Goal: Task Accomplishment & Management: Complete application form

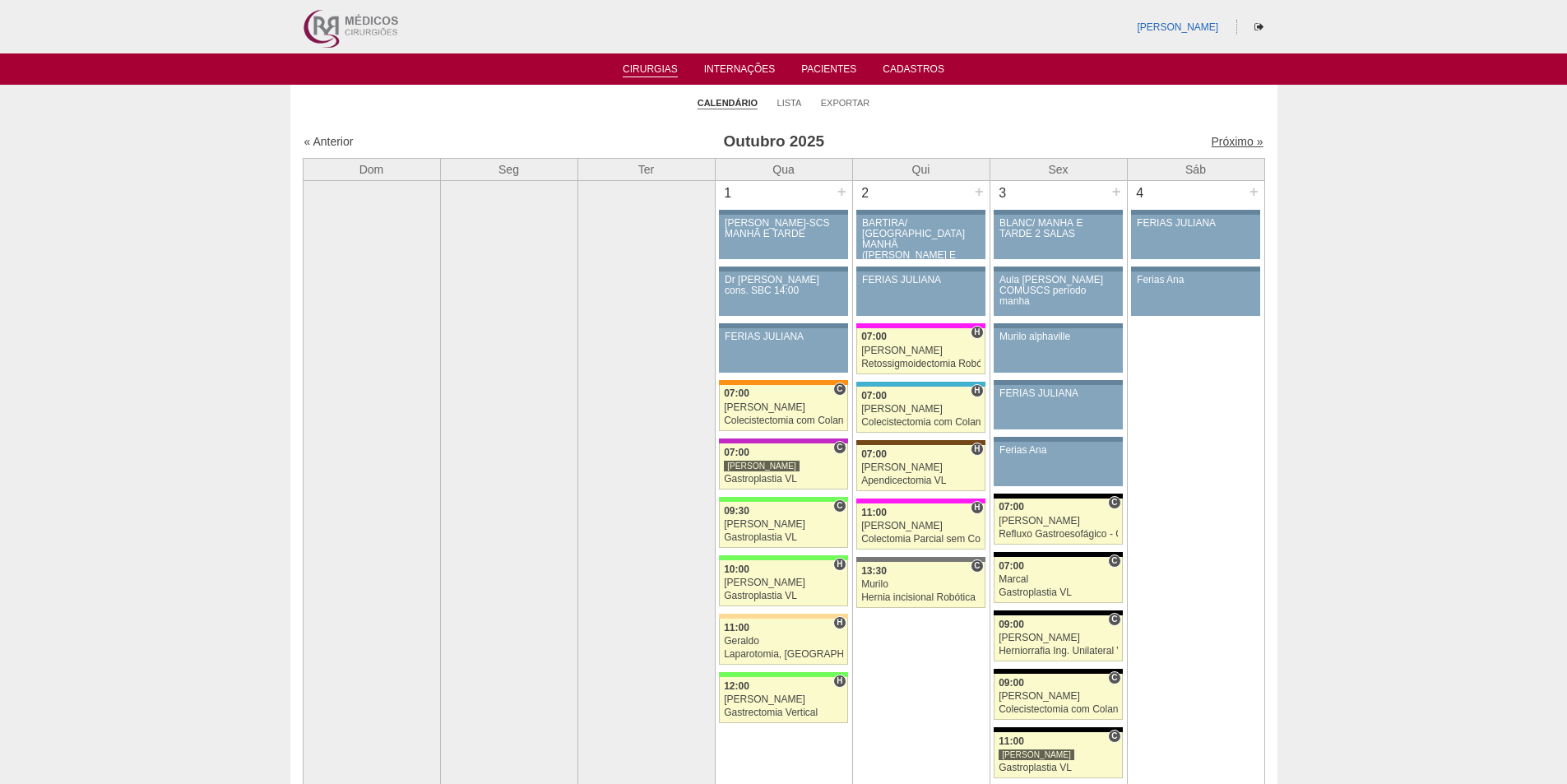
click at [1219, 142] on link "Próximo »" at bounding box center [1237, 142] width 52 height 13
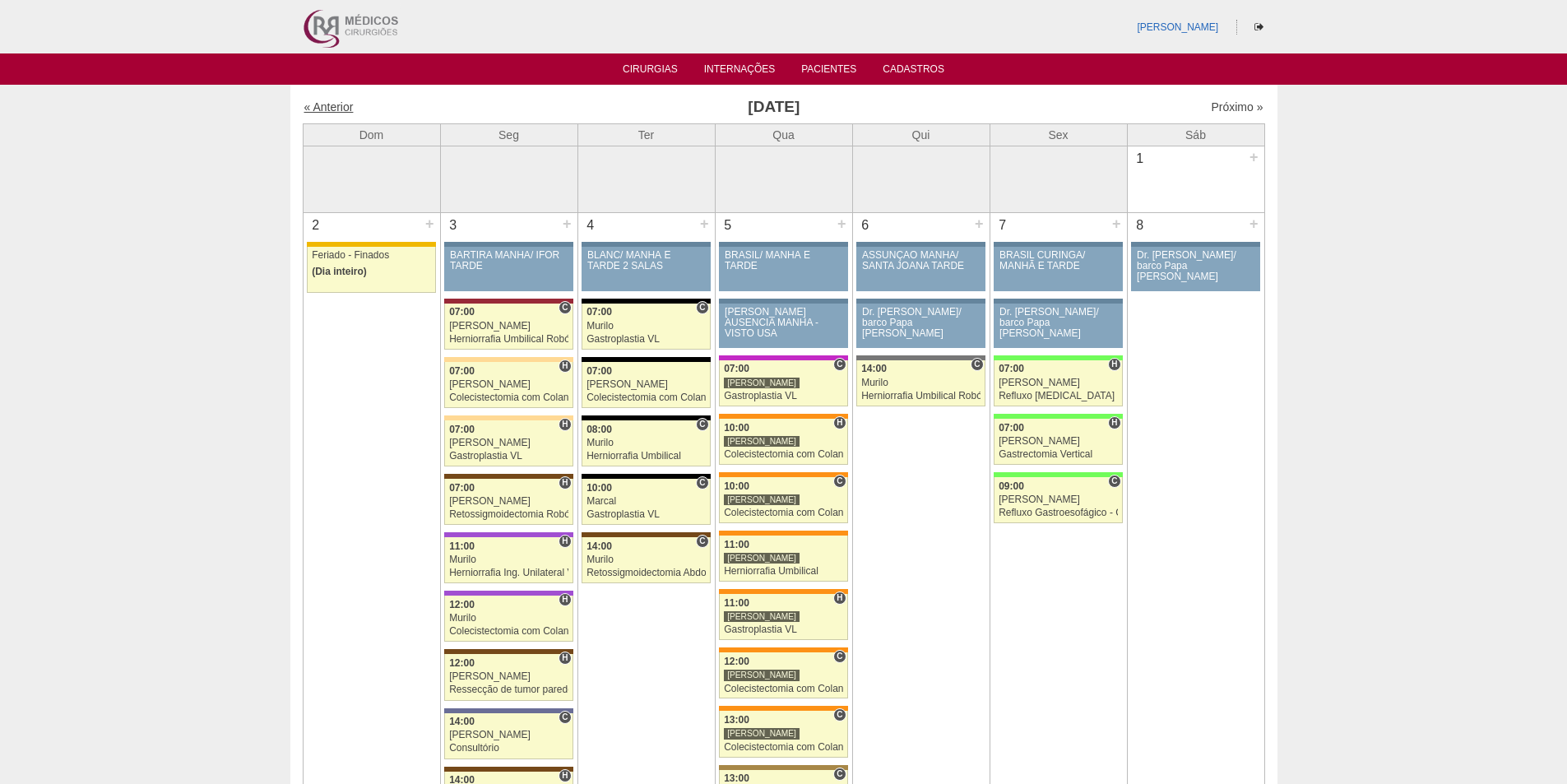
click at [330, 107] on link "« Anterior" at bounding box center [329, 107] width 49 height 13
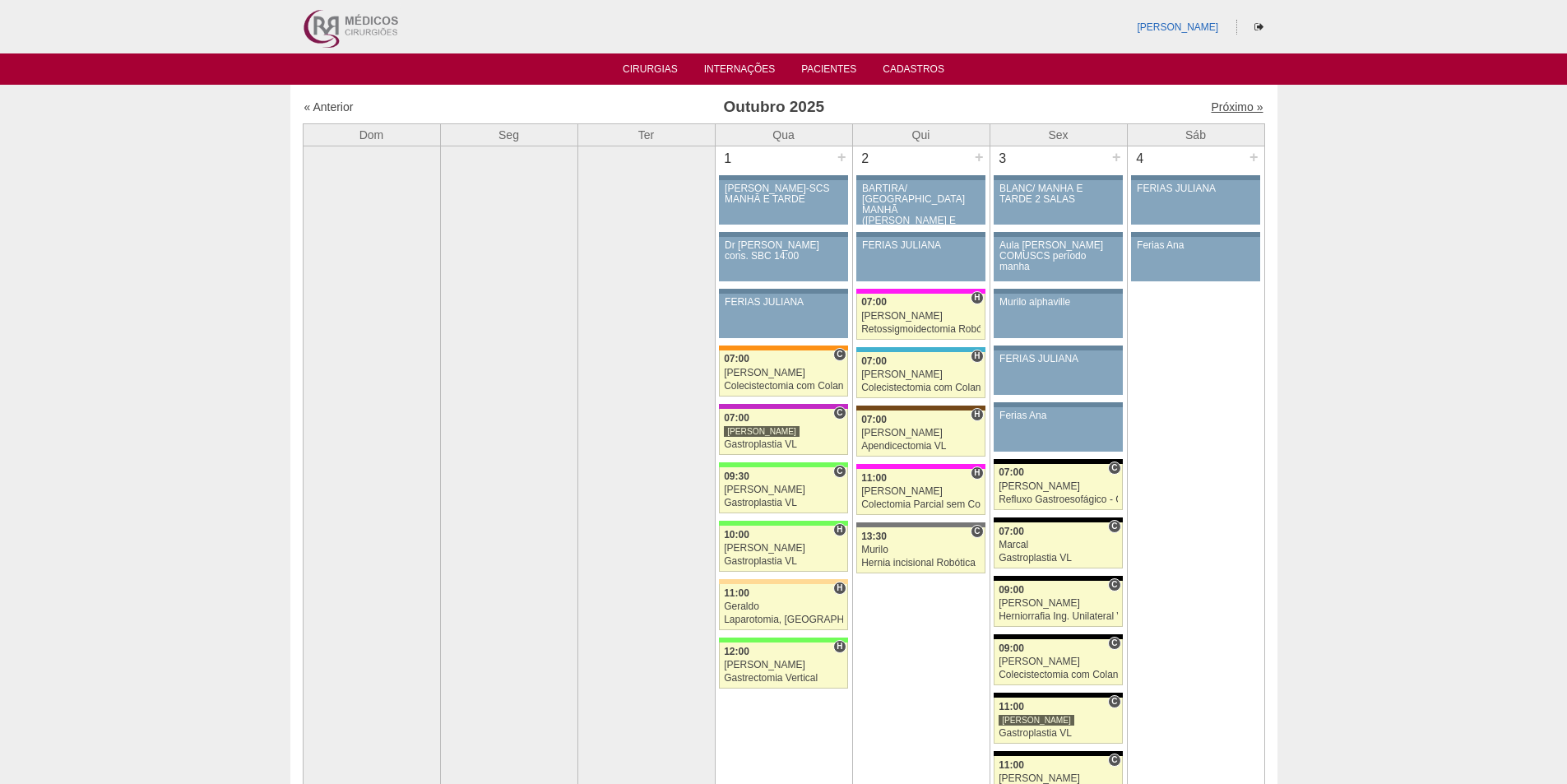
click at [1223, 104] on link "Próximo »" at bounding box center [1237, 107] width 52 height 13
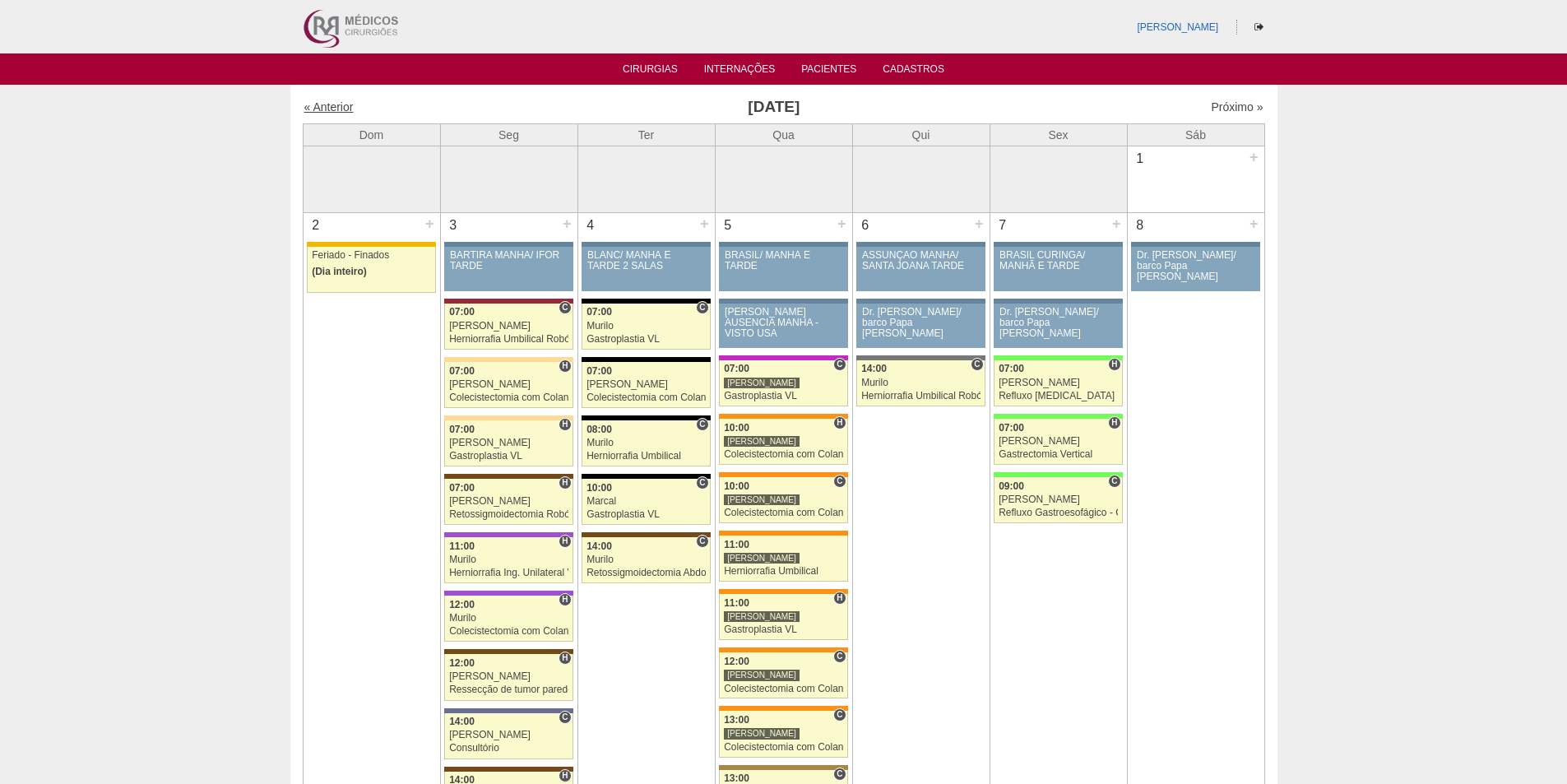
click at [326, 108] on link "« Anterior" at bounding box center [329, 107] width 49 height 13
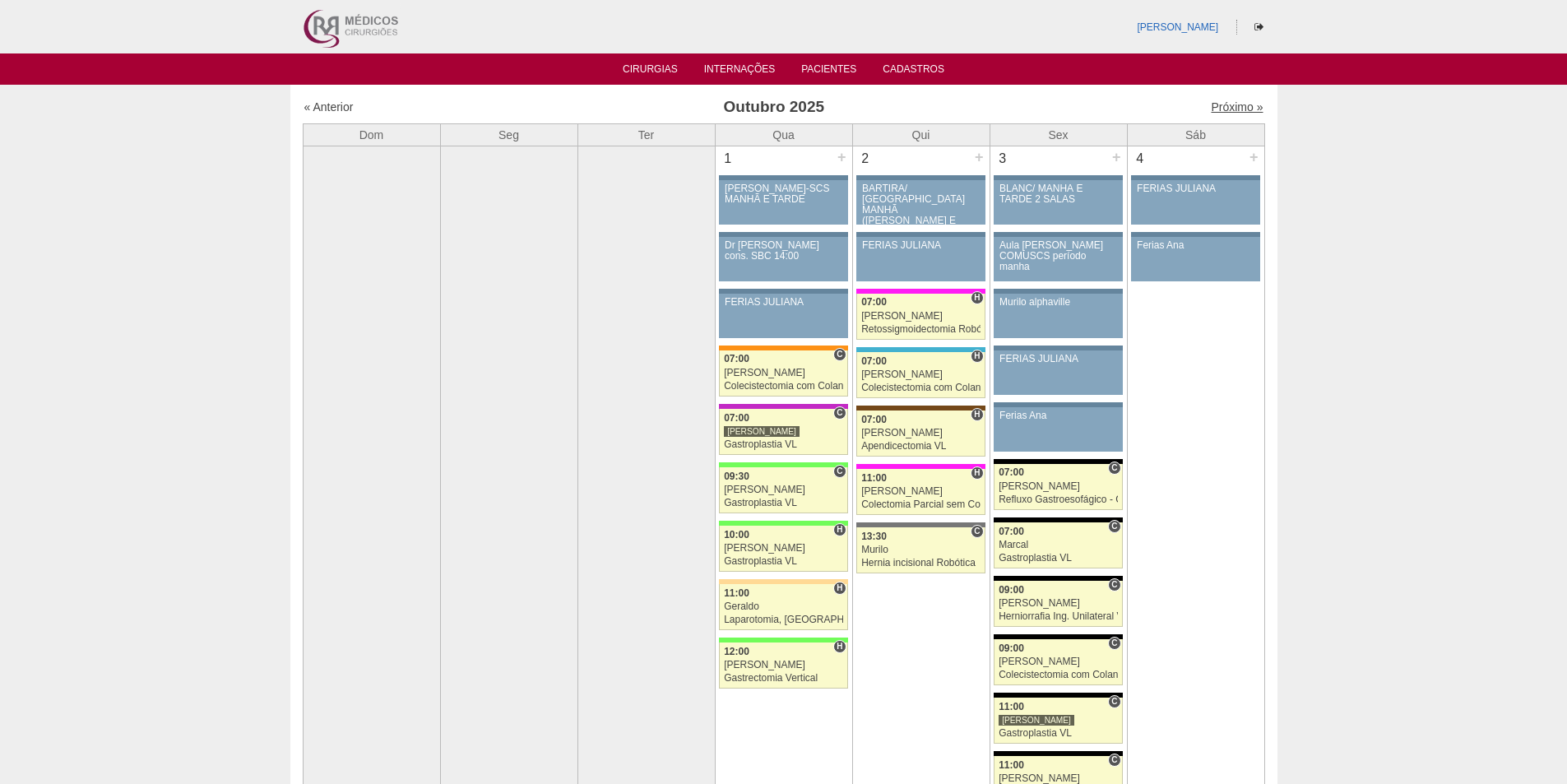
click at [1215, 101] on link "Próximo »" at bounding box center [1237, 107] width 52 height 13
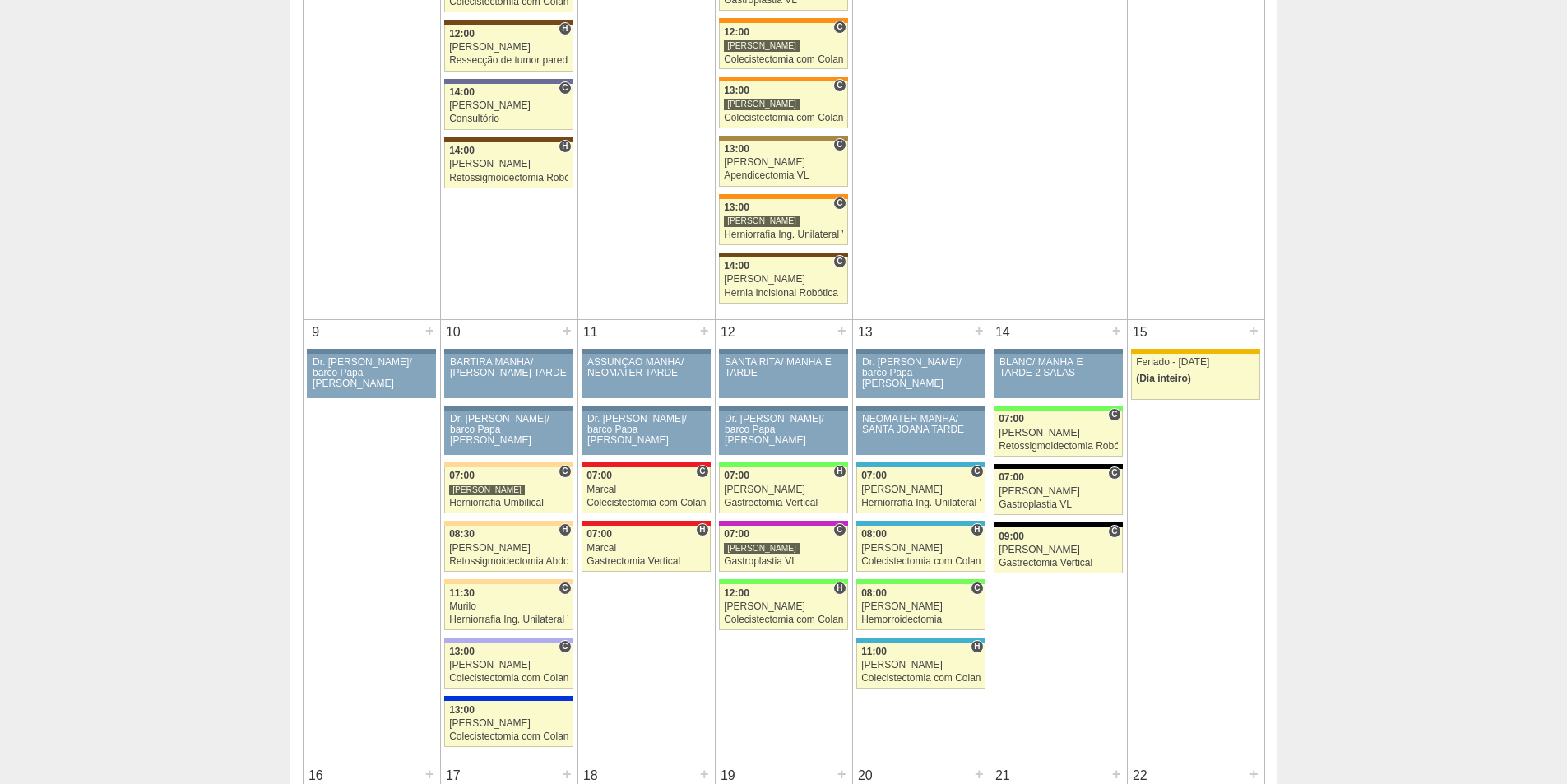
scroll to position [658, 0]
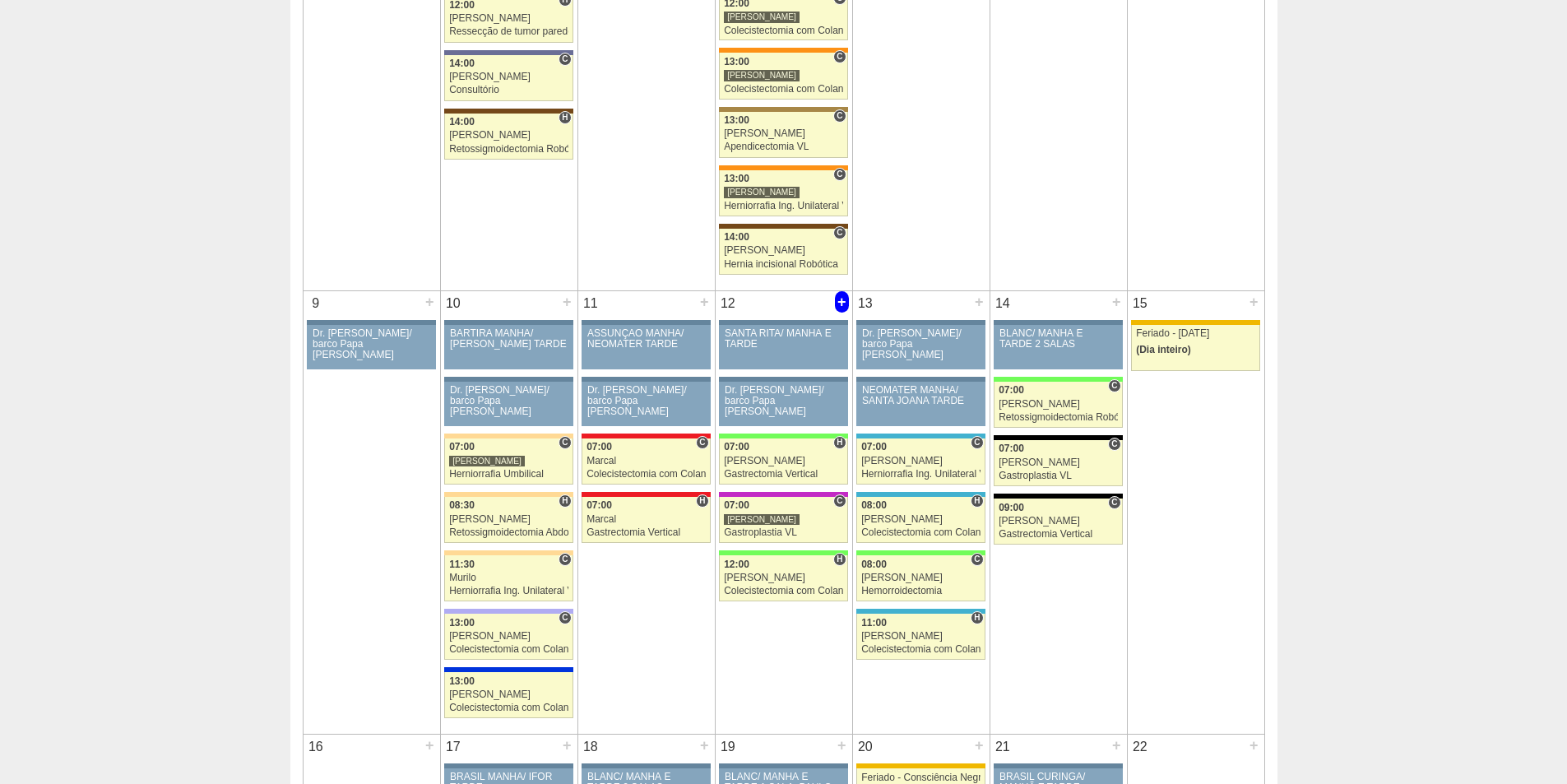
click at [838, 301] on div "+" at bounding box center [841, 301] width 14 height 21
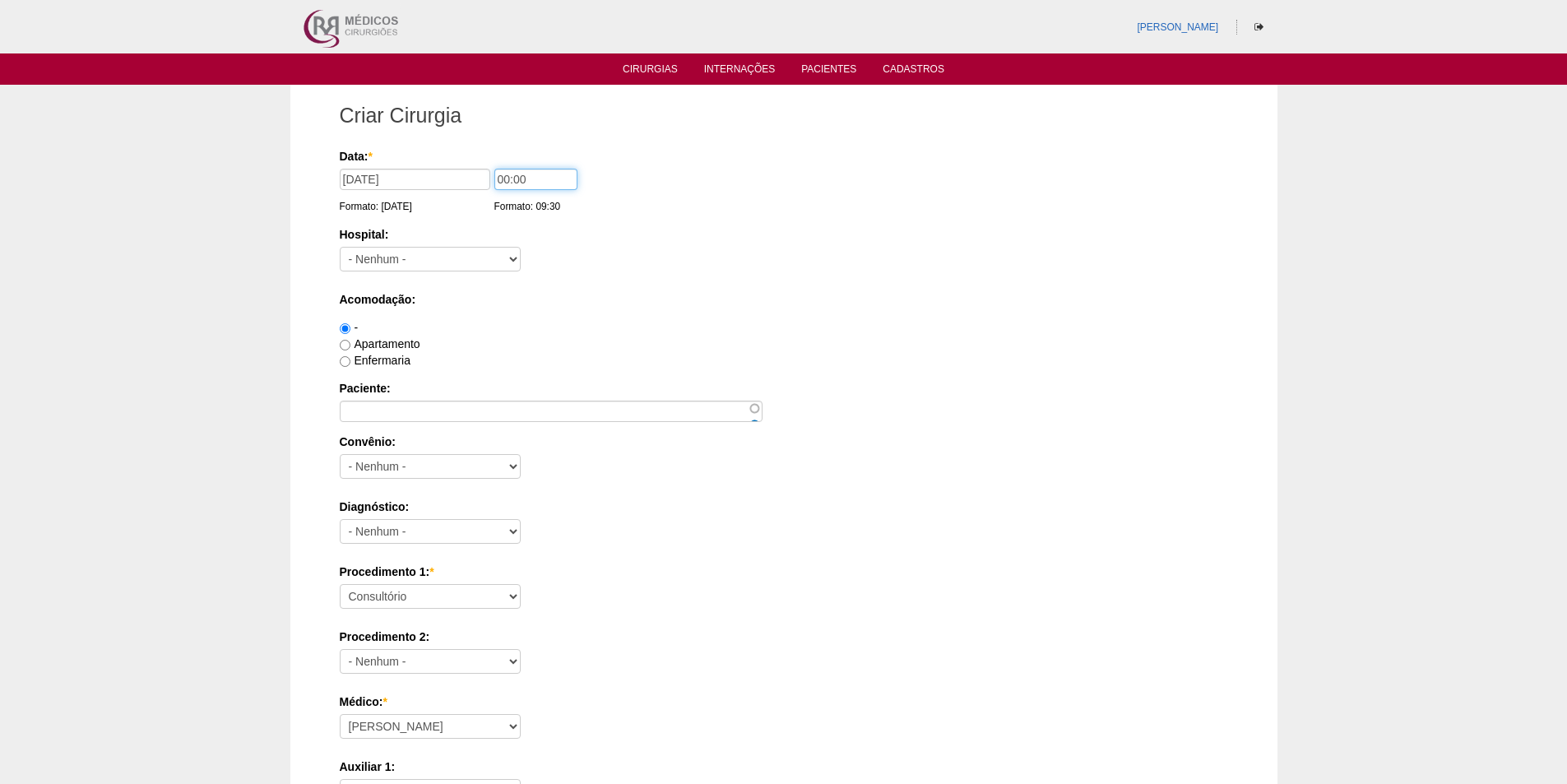
click at [505, 179] on input "00:00" at bounding box center [536, 180] width 83 height 21
type input "10:00"
click at [447, 262] on select "- Nenhum - 9 de Julho Albert Einstein Alvorada América Assunção Bartira Benefic…" at bounding box center [430, 259] width 181 height 25
select select "8"
click at [339, 247] on select "- Nenhum - 9 de Julho Albert Einstein Alvorada América Assunção Bartira Benefic…" at bounding box center [430, 259] width 181 height 25
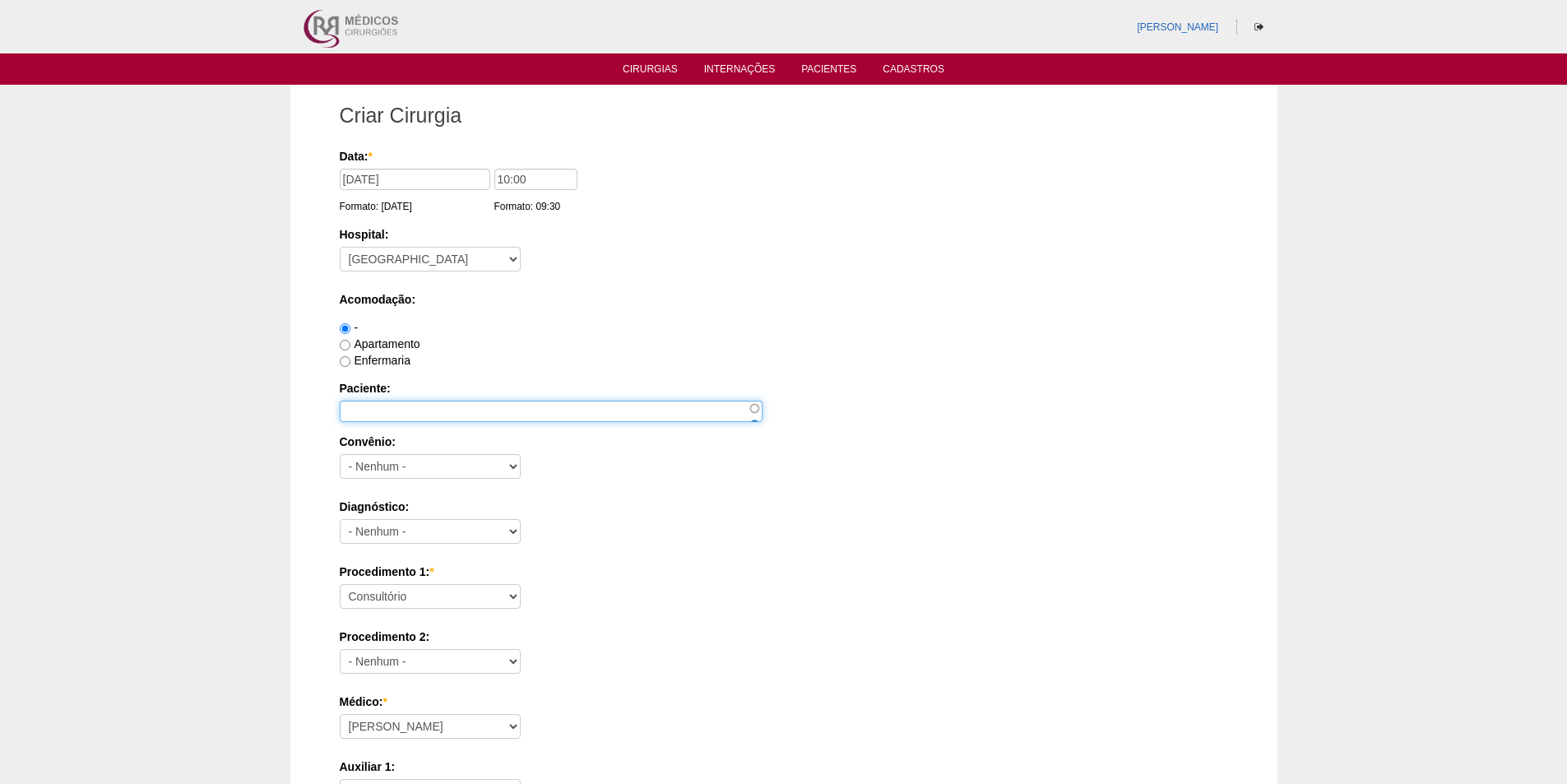
click at [414, 411] on input "Paciente:" at bounding box center [550, 411] width 423 height 21
paste input "[PERSON_NAME]"
type input "[PERSON_NAME]"
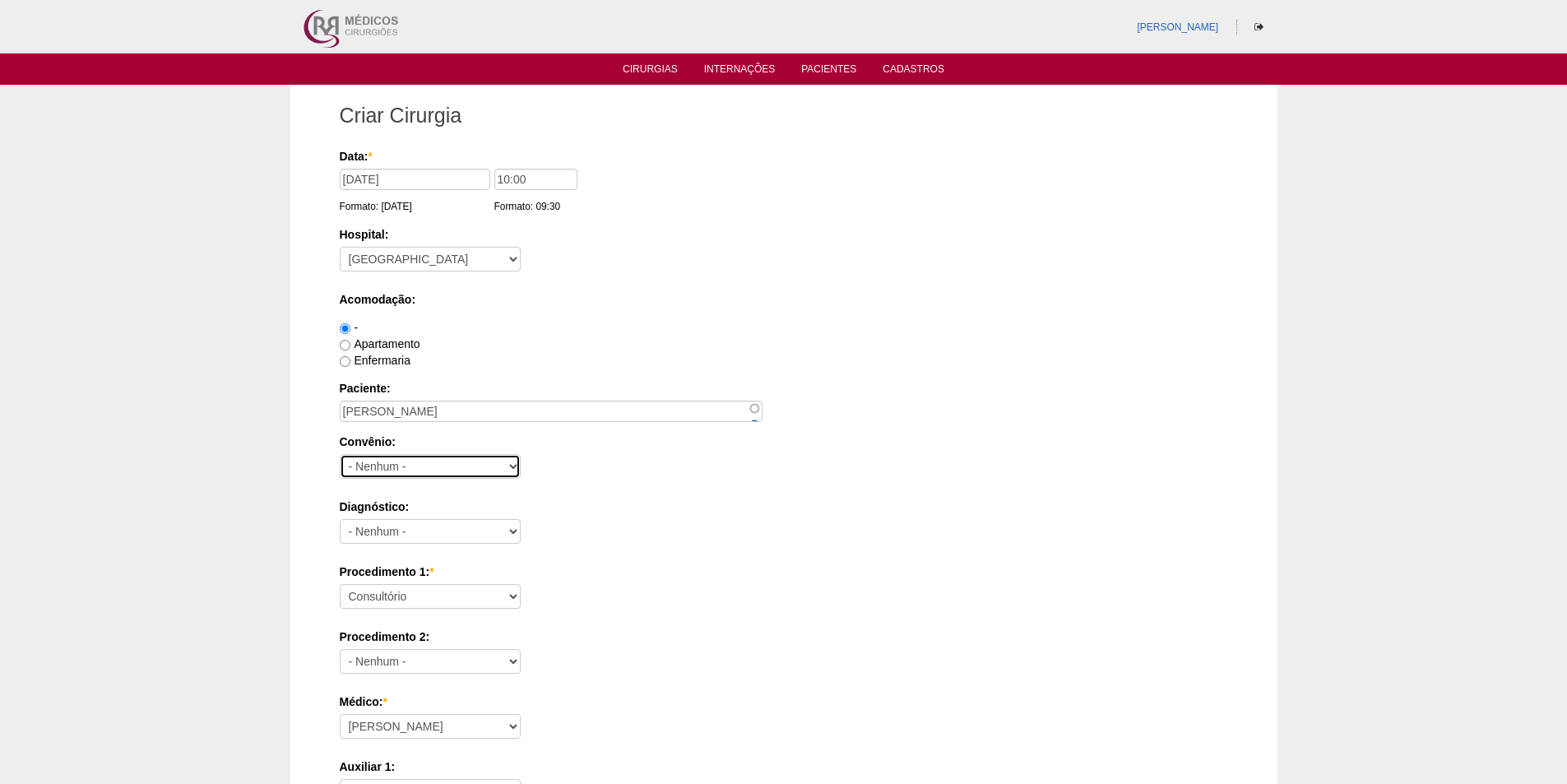
click at [409, 466] on select "- Nenhum - Abet Afresp Allianz Amil Blue Life Caasp Cabesp Caixa de Pensões Car…" at bounding box center [430, 466] width 181 height 25
select select "9803"
click at [339, 454] on select "- Nenhum - Abet Afresp Allianz Amil Blue Life Caasp Cabesp Caixa de Pensões Car…" at bounding box center [430, 466] width 181 height 25
click at [405, 529] on select "- Nenhum - Abdome Agudo Abscesso Hepático Abscesso Perianal Abscesso Peritoneal…" at bounding box center [430, 531] width 181 height 25
select select "3707"
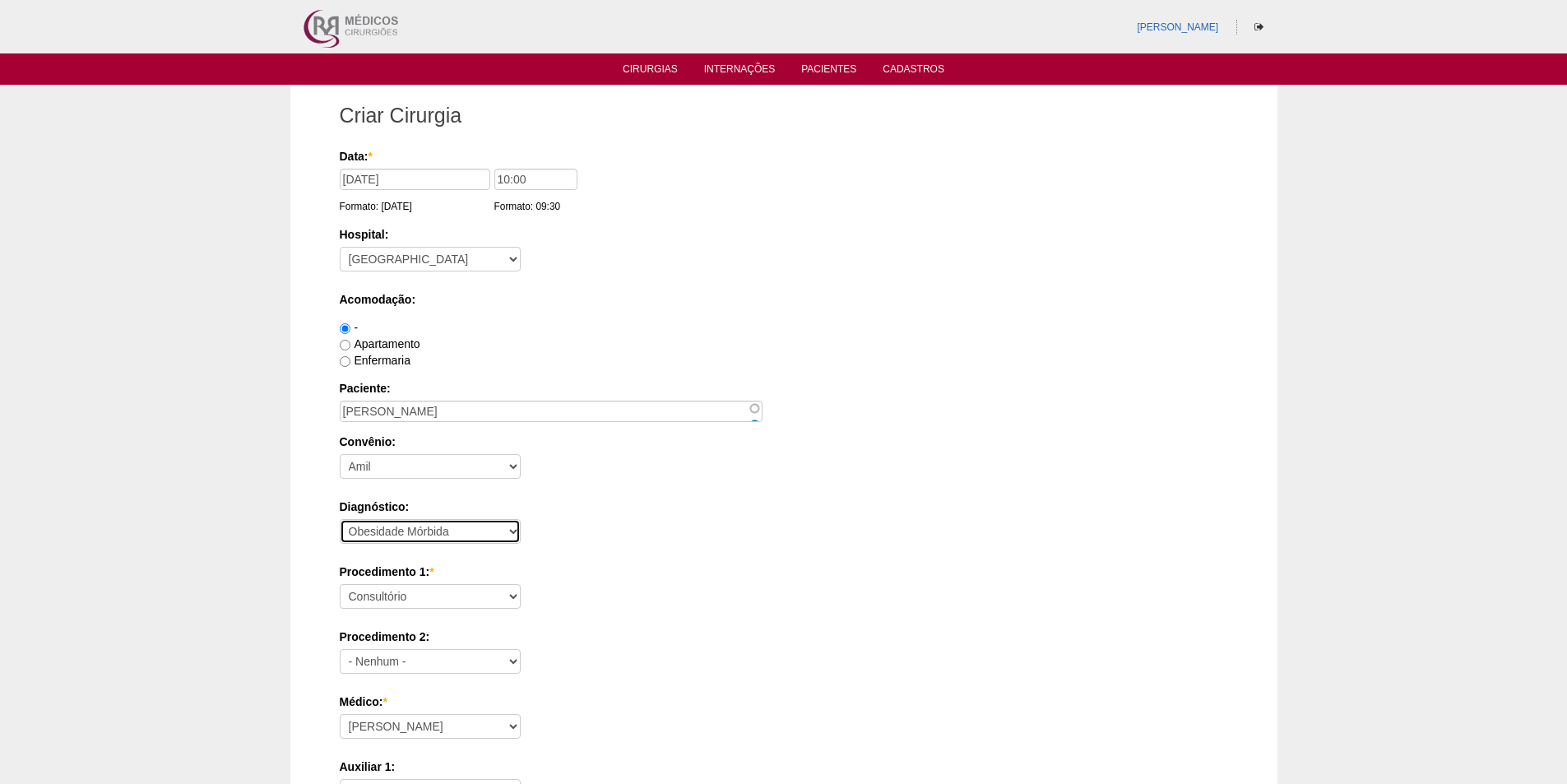
click at [339, 519] on select "- Nenhum - Abdome Agudo Abscesso Hepático Abscesso Perianal Abscesso Peritoneal…" at bounding box center [430, 531] width 181 height 25
click at [386, 599] on select "Consultório Abscesso Hepático - Drenagem Abscesso perianal Amputação Abdômino P…" at bounding box center [430, 596] width 181 height 25
select select "3710"
click at [339, 584] on select "Consultório Abscesso Hepático - Drenagem Abscesso perianal Amputação Abdômino P…" at bounding box center [430, 596] width 181 height 25
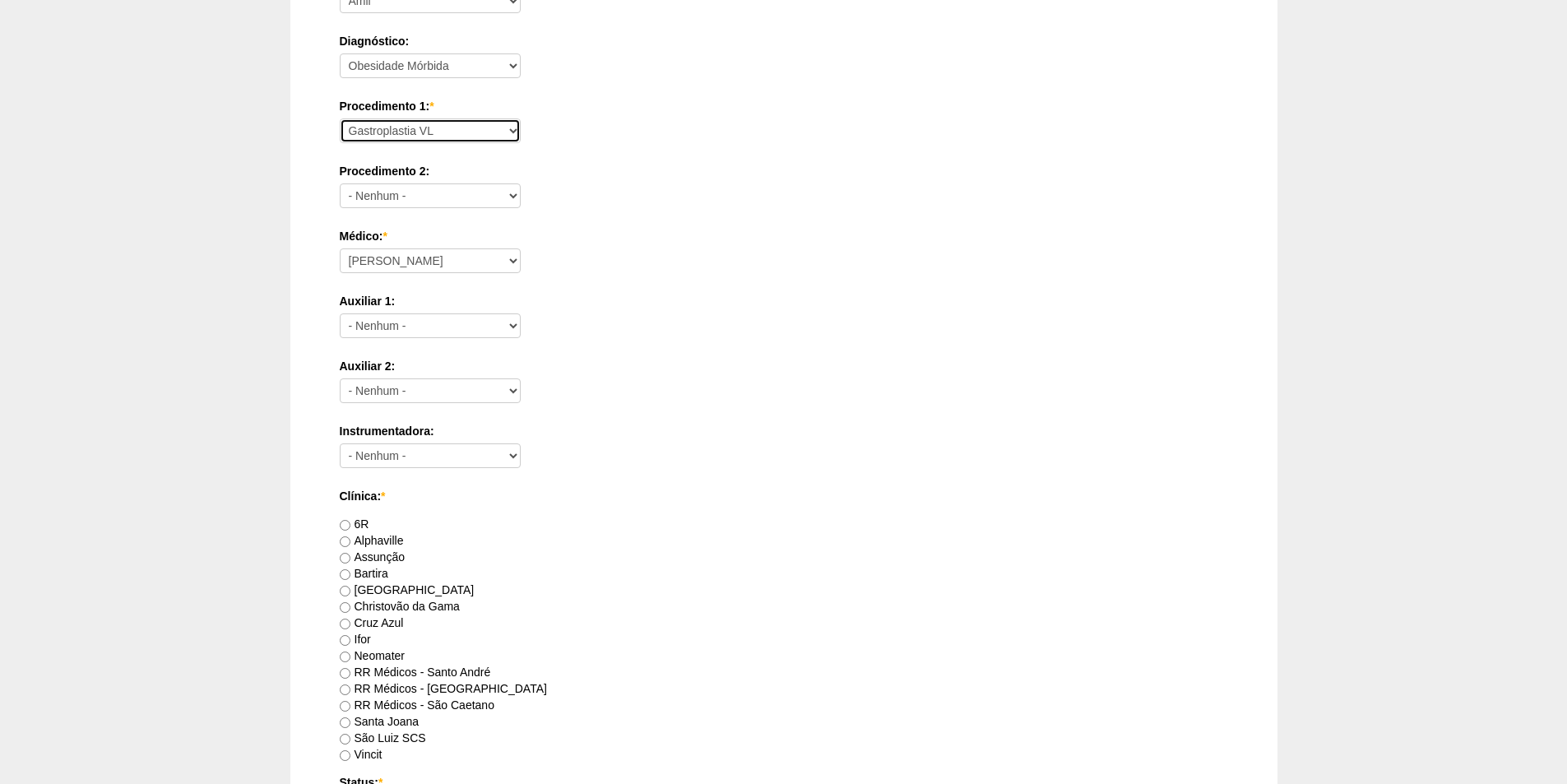
scroll to position [493, 0]
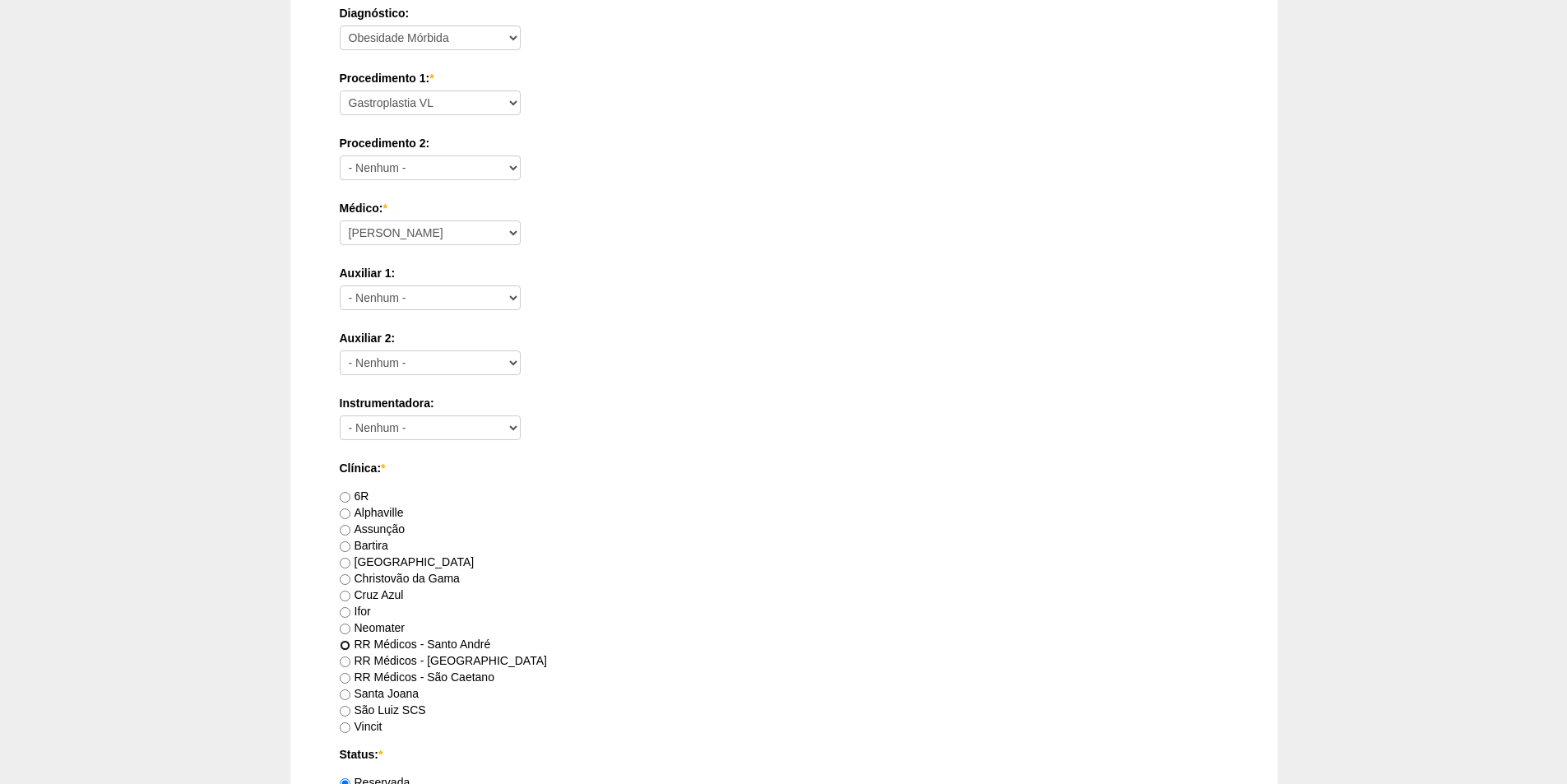
click at [344, 642] on input "RR Médicos - Santo André" at bounding box center [344, 645] width 11 height 11
radio input "true"
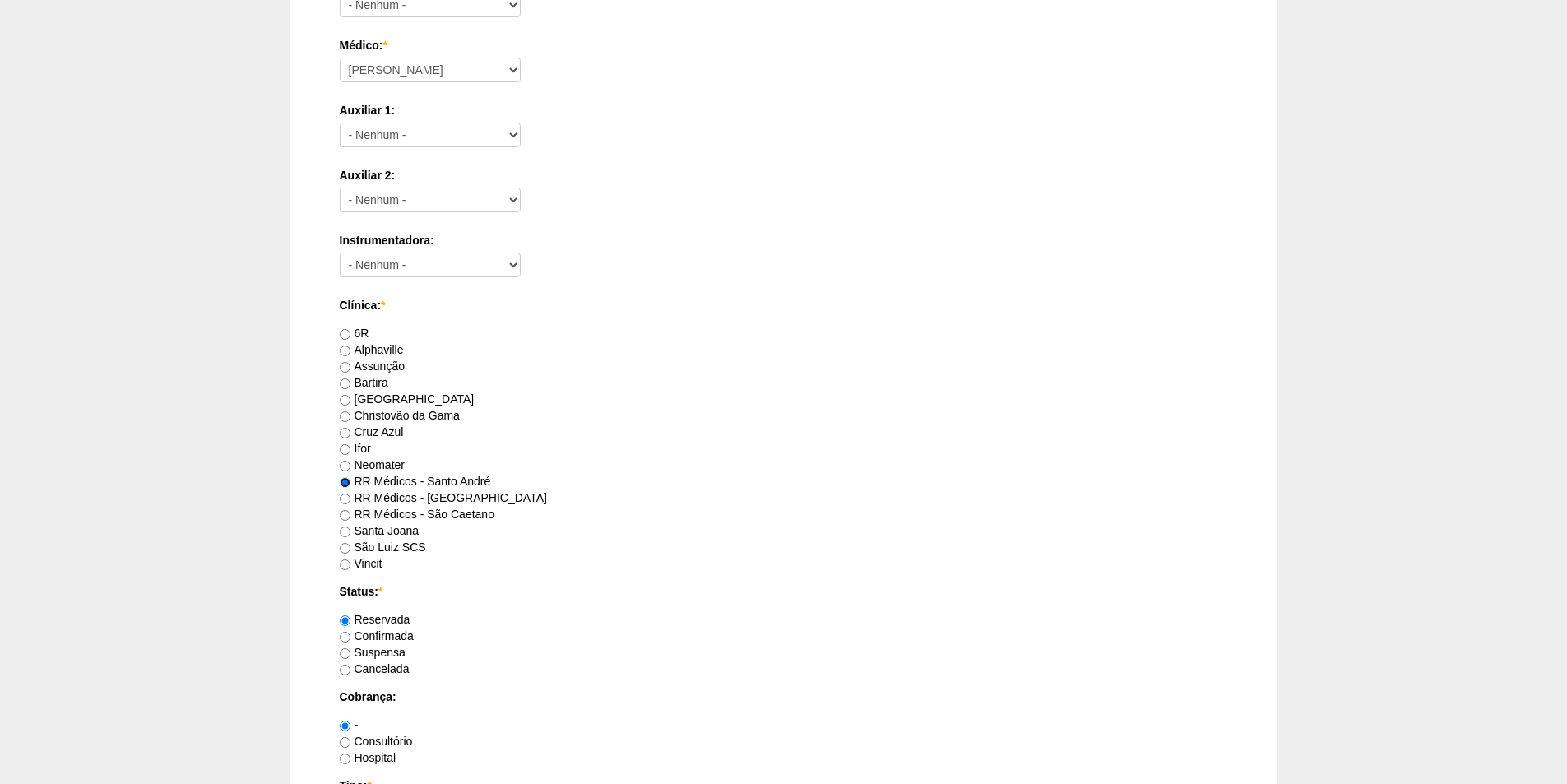
scroll to position [658, 0]
click at [344, 743] on input "Consultório" at bounding box center [344, 740] width 11 height 11
radio input "true"
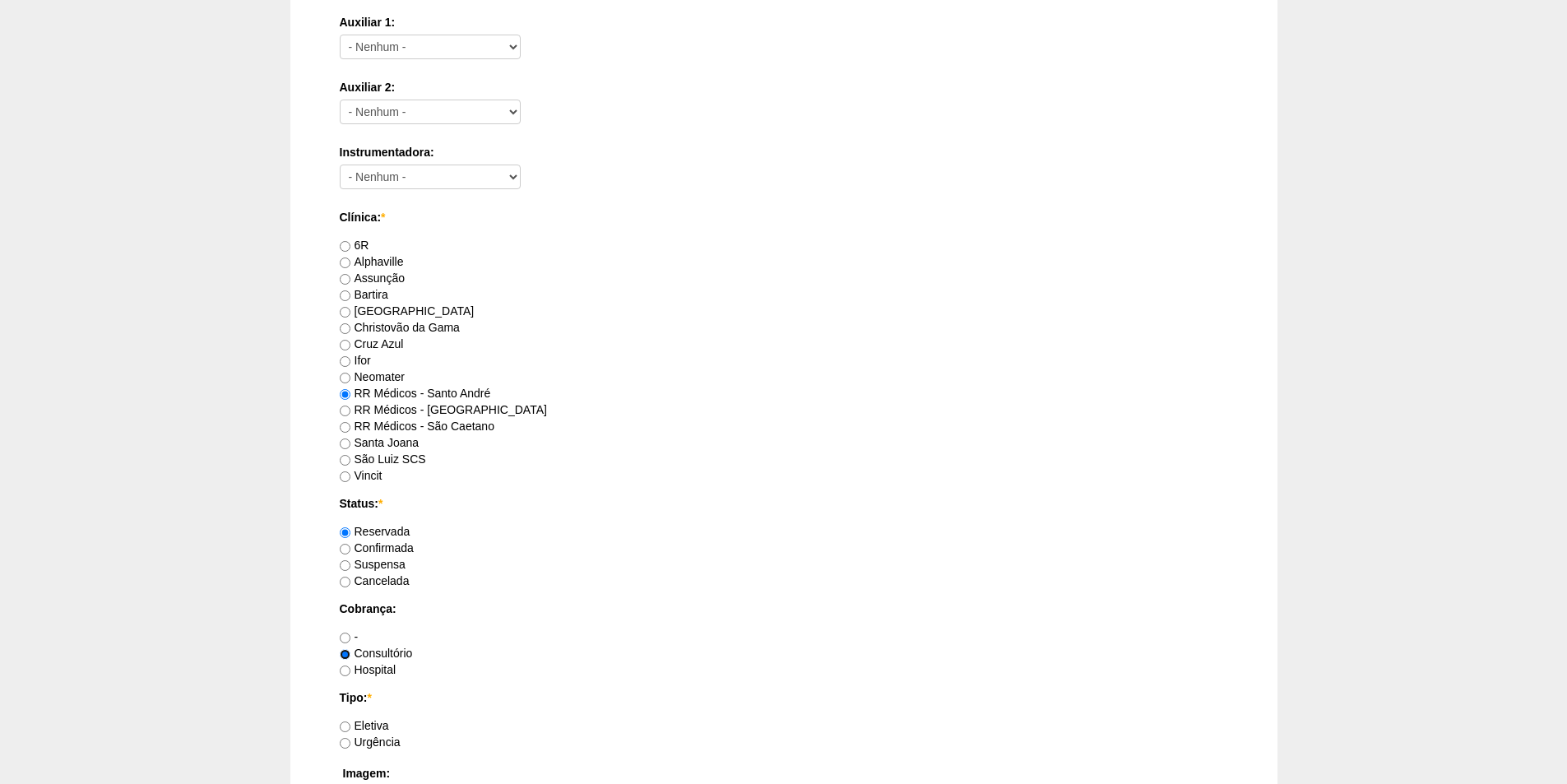
scroll to position [823, 0]
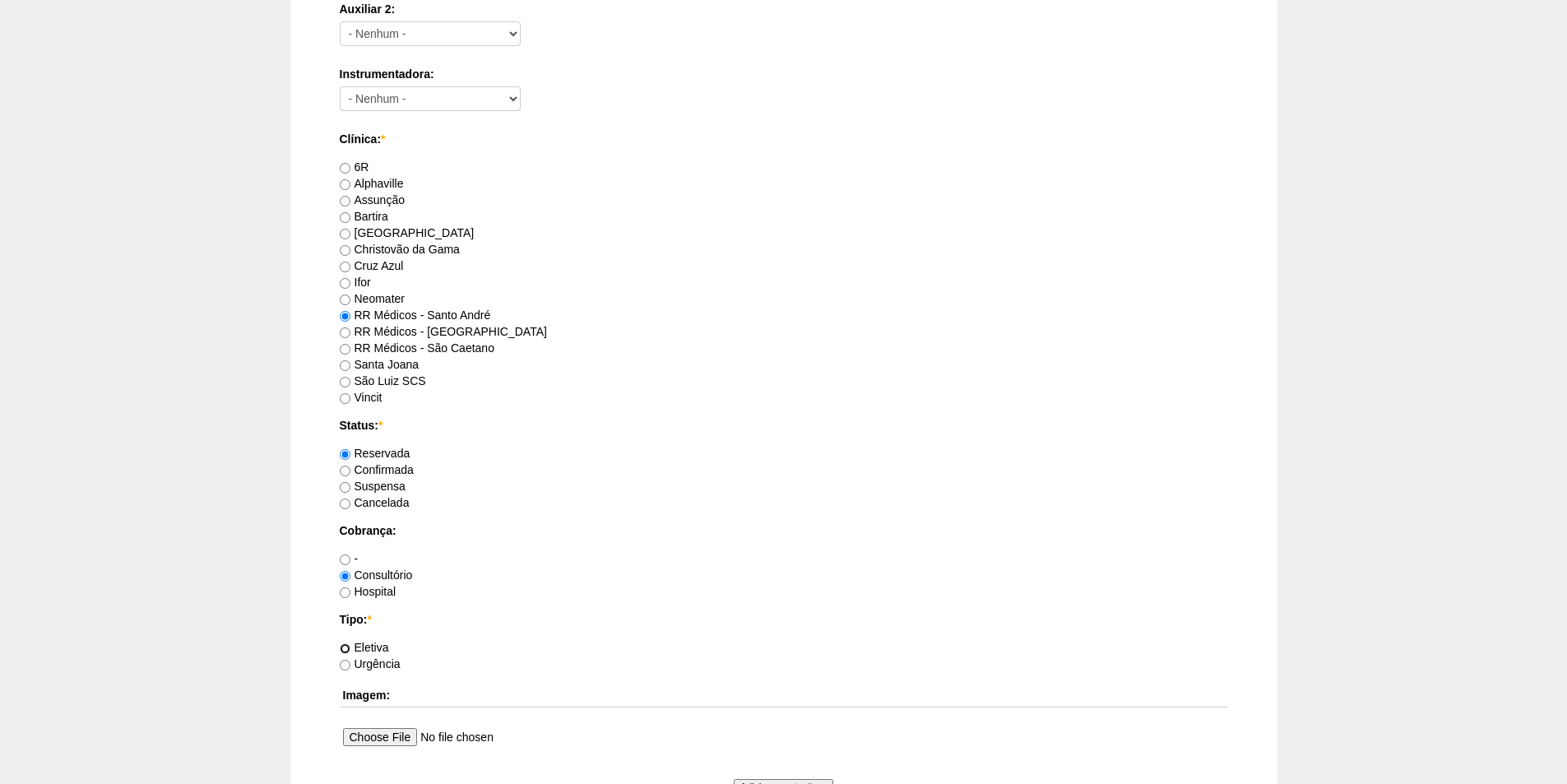
drag, startPoint x: 348, startPoint y: 647, endPoint x: 441, endPoint y: 610, distance: 100.1
click at [354, 642] on label "Eletiva" at bounding box center [364, 647] width 49 height 13
click at [350, 643] on input "Eletiva" at bounding box center [344, 648] width 11 height 11
radio input "true"
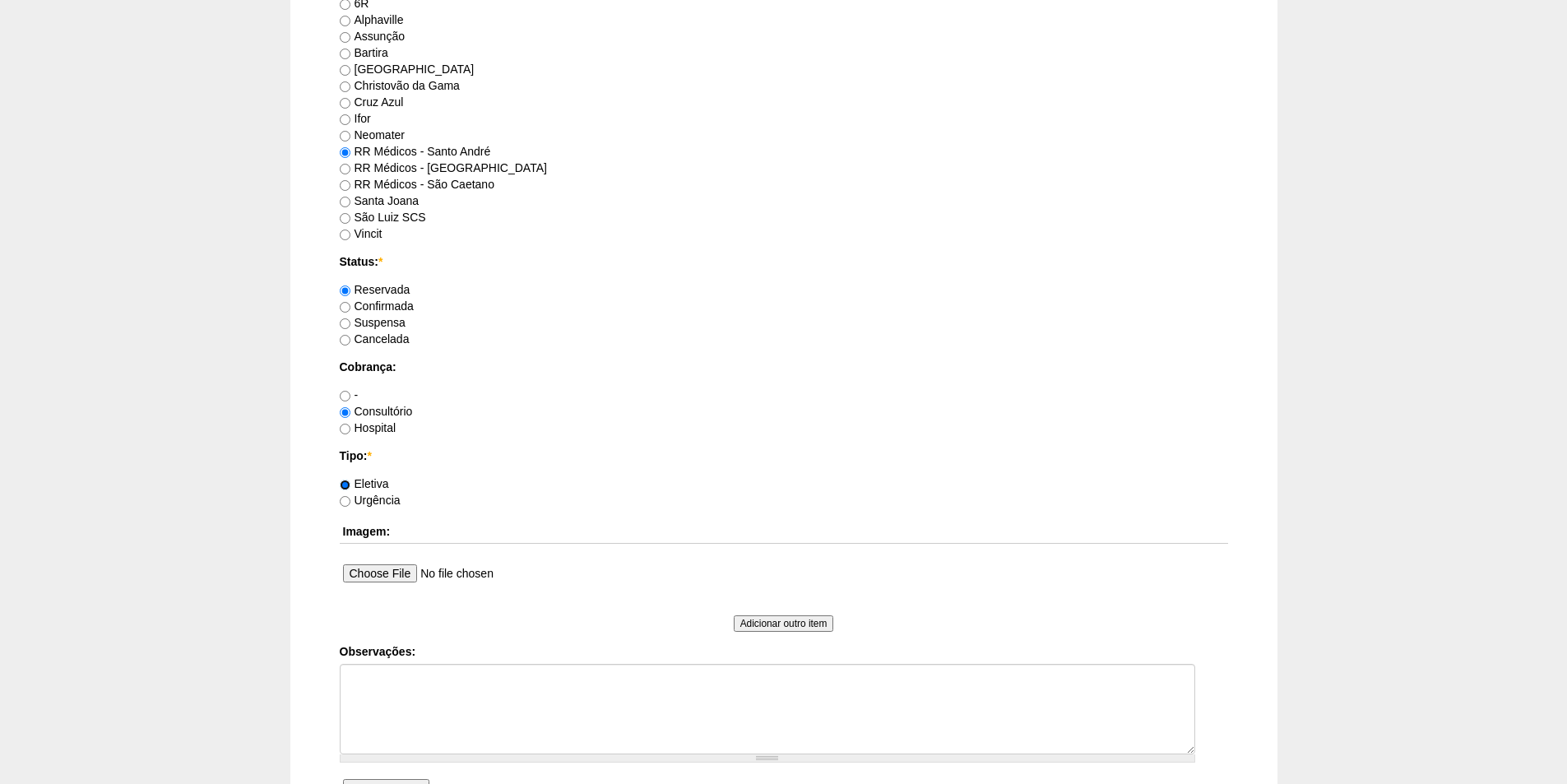
scroll to position [987, 0]
click at [386, 670] on textarea "Observações:" at bounding box center [767, 708] width 855 height 91
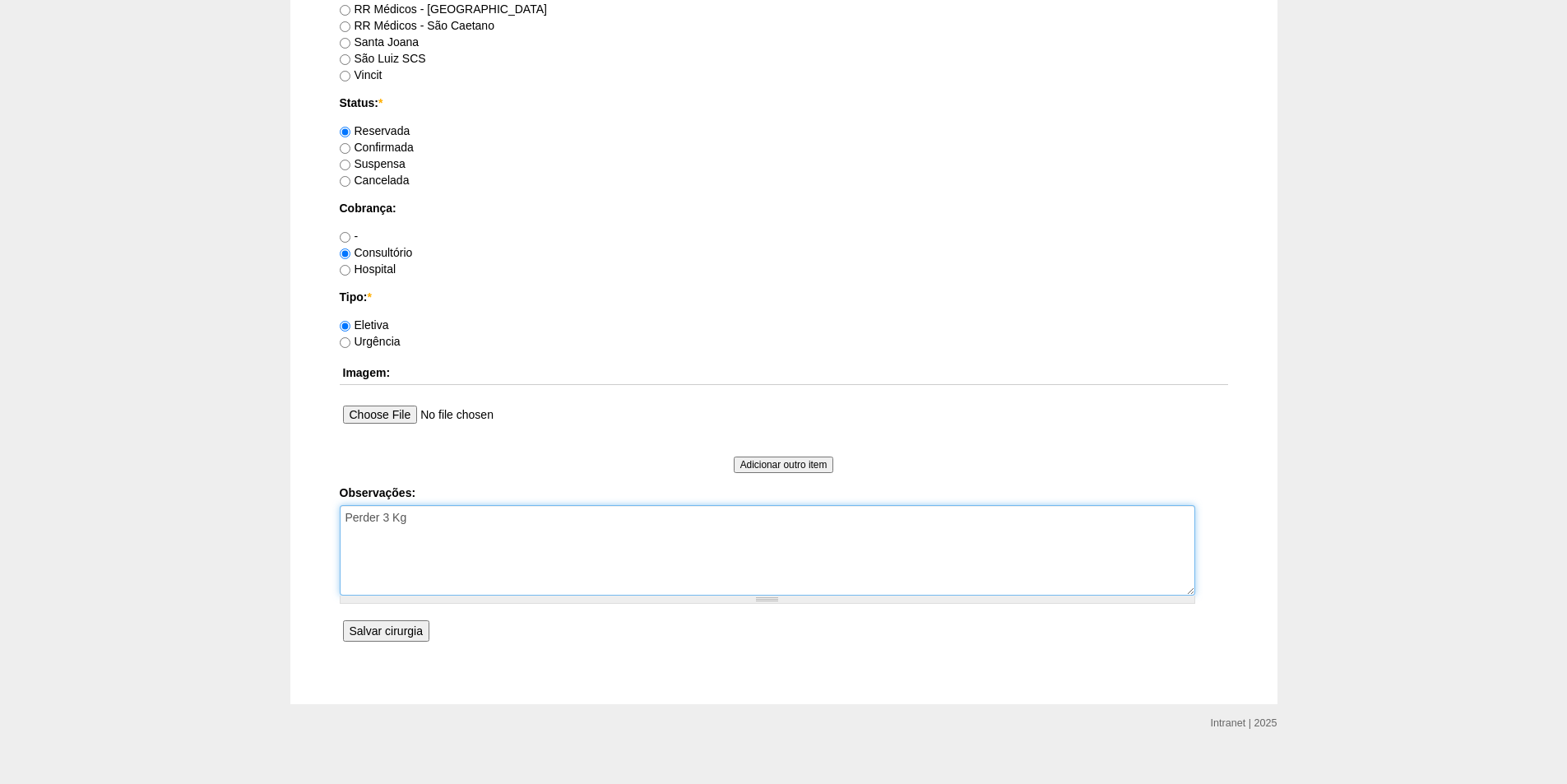
scroll to position [1151, 0]
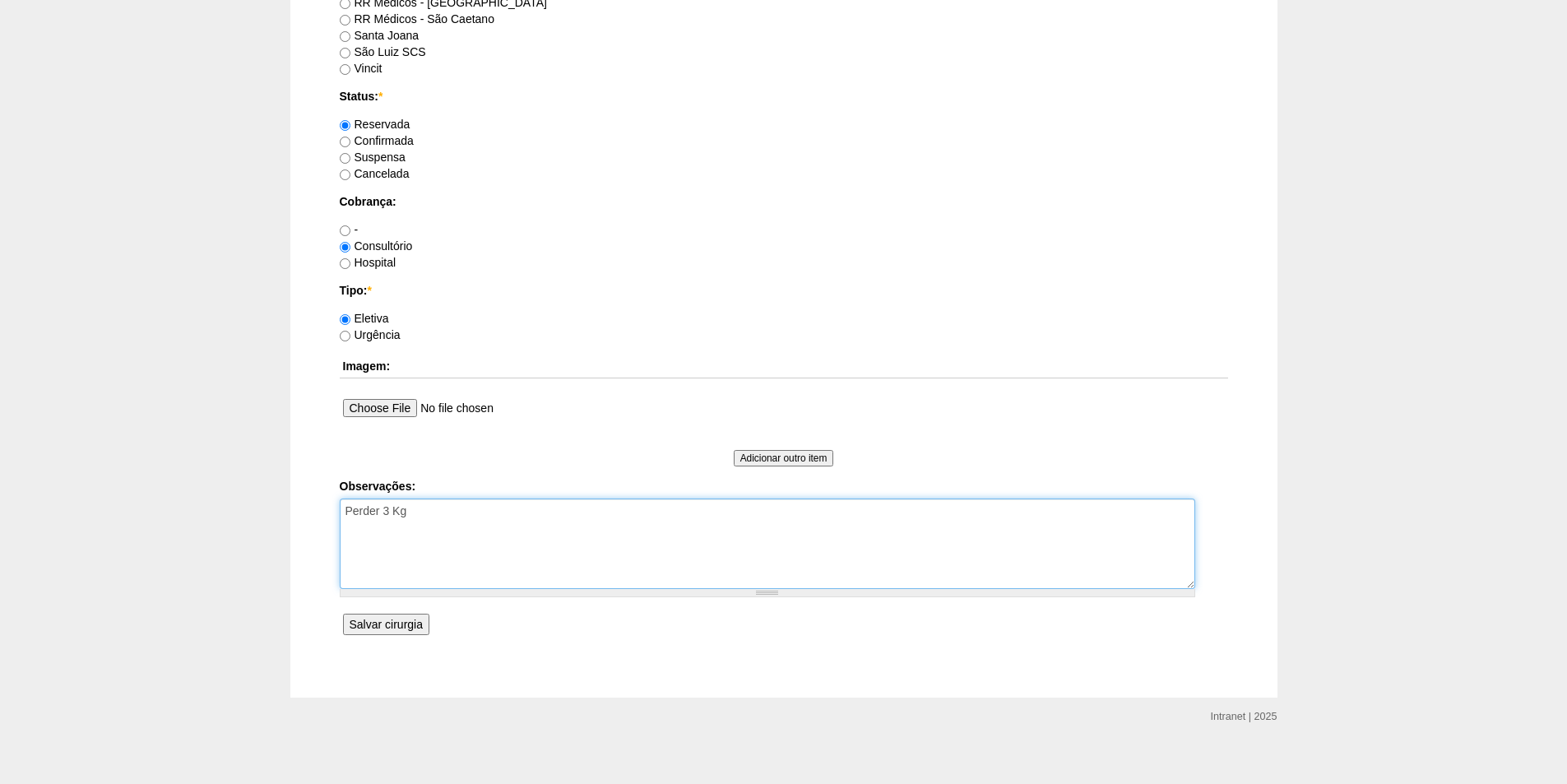
type textarea "Perder 3 Kg"
click at [383, 628] on input "Salvar cirurgia" at bounding box center [386, 624] width 87 height 21
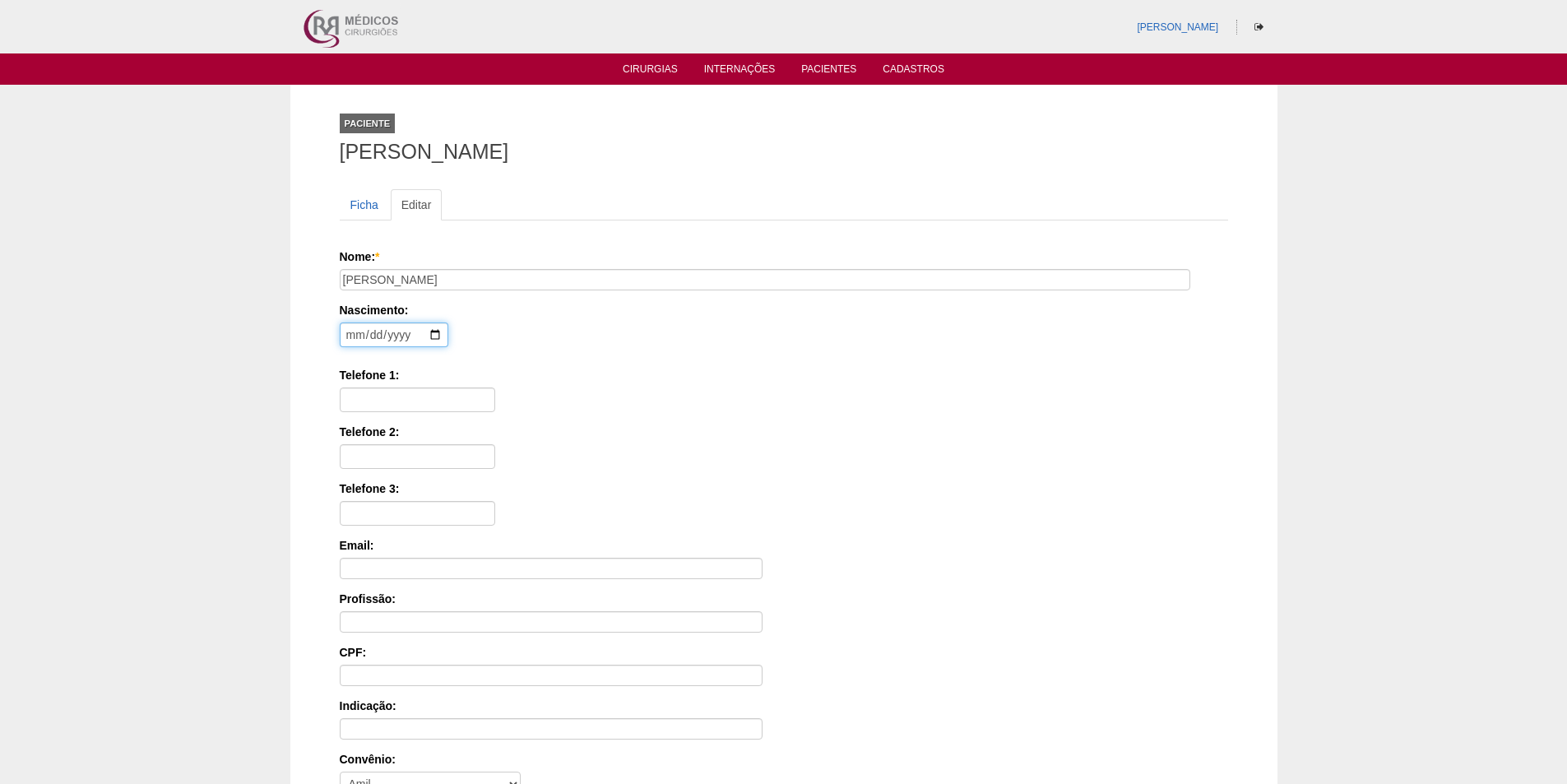
drag, startPoint x: 353, startPoint y: 336, endPoint x: 372, endPoint y: 334, distance: 19.1
click at [369, 334] on input "date" at bounding box center [394, 334] width 109 height 25
type input "2001-04-15"
click at [369, 400] on input "Telefone 1:" at bounding box center [417, 399] width 156 height 25
paste input "99871-5521"
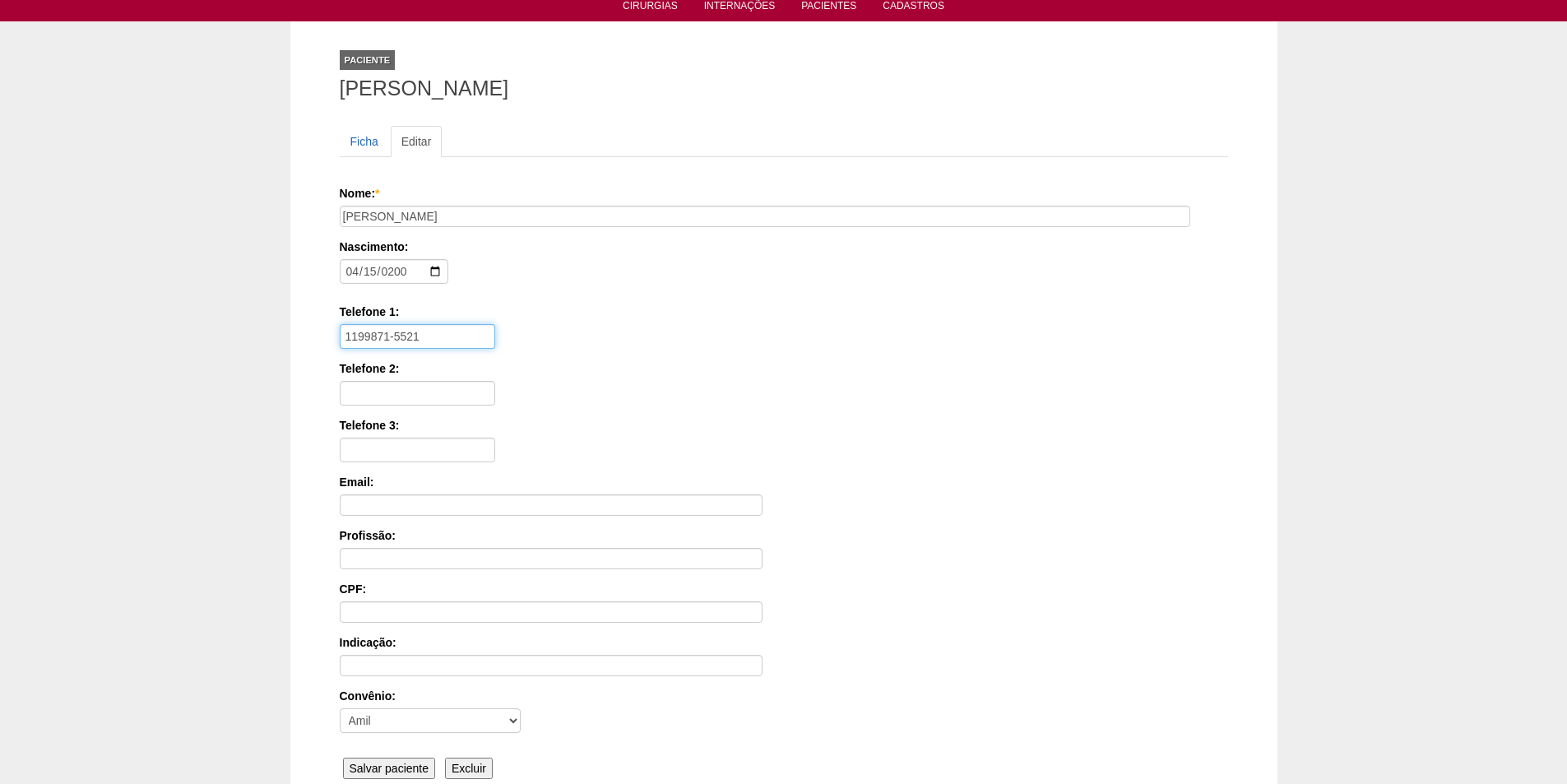
scroll to position [221, 0]
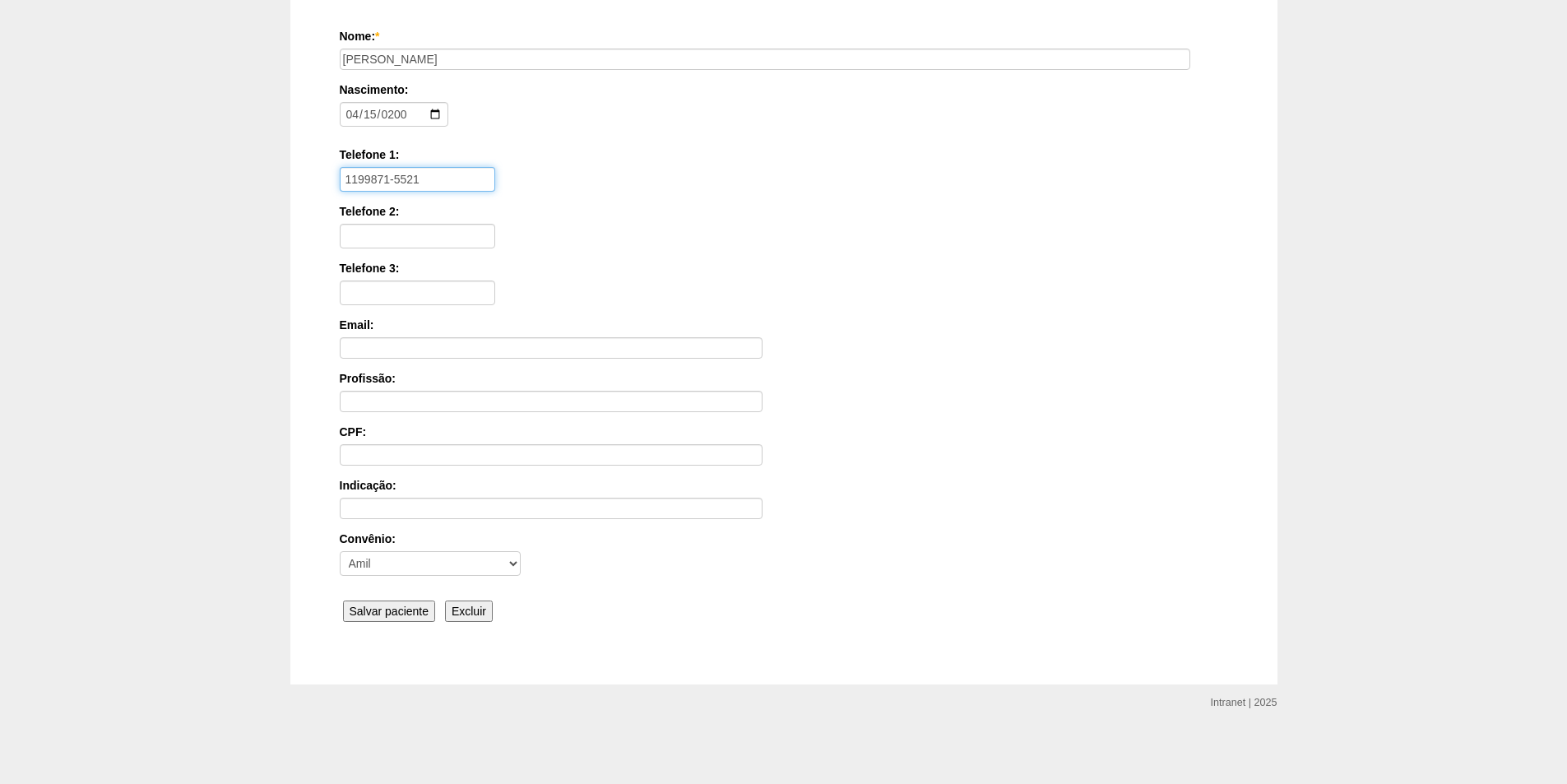
type input "1199871-5521"
click at [375, 602] on input "Salvar paciente" at bounding box center [389, 611] width 93 height 21
